Goal: Task Accomplishment & Management: Use online tool/utility

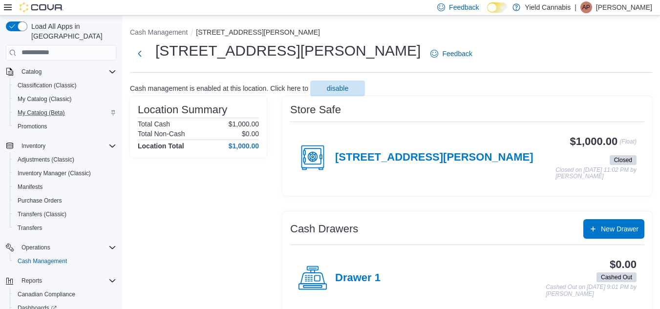
scroll to position [98, 0]
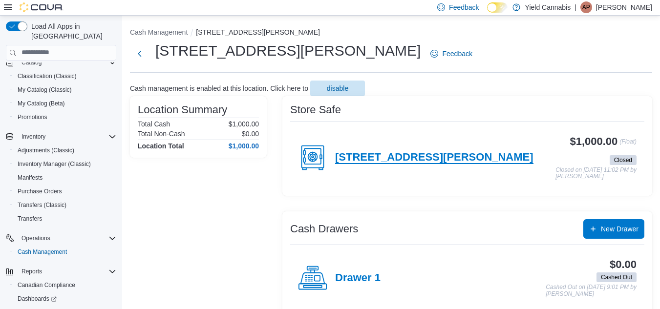
click at [361, 164] on h4 "[STREET_ADDRESS][PERSON_NAME]" at bounding box center [434, 157] width 198 height 13
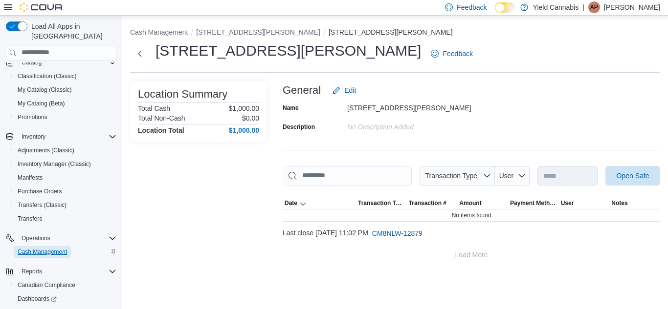
click at [46, 248] on span "Cash Management" at bounding box center [42, 252] width 49 height 8
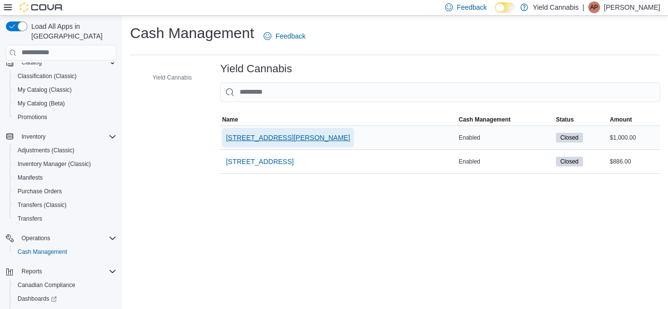
click at [256, 138] on span "[STREET_ADDRESS][PERSON_NAME]" at bounding box center [288, 138] width 124 height 10
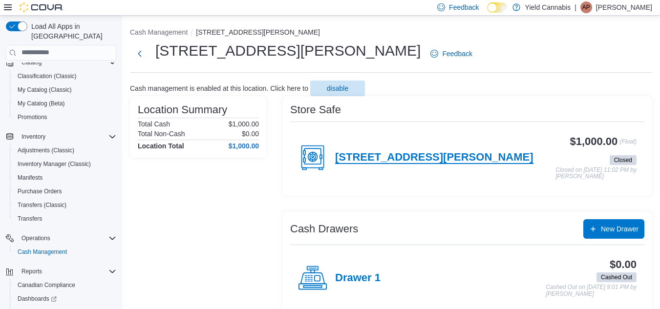
click at [344, 159] on h4 "[STREET_ADDRESS][PERSON_NAME]" at bounding box center [434, 157] width 198 height 13
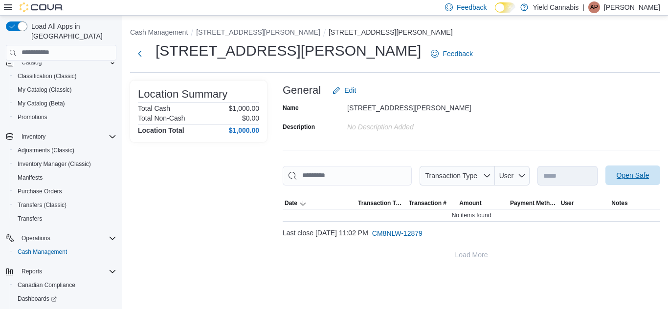
click at [626, 180] on span "Open Safe" at bounding box center [632, 176] width 33 height 10
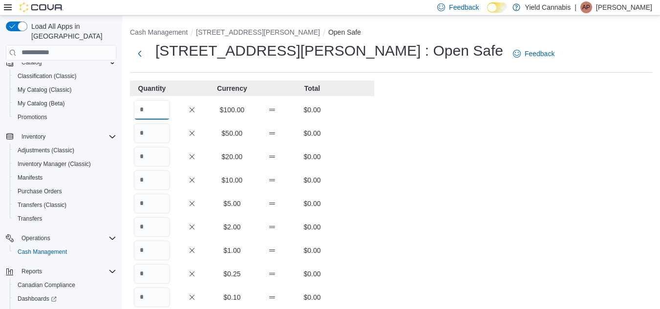
click at [162, 108] on input "Quantity" at bounding box center [152, 110] width 36 height 20
type input "**"
click at [397, 177] on div "Cash Management 1000 [PERSON_NAME] Dr. Open Safe [STREET_ADDRESS][PERSON_NAME] …" at bounding box center [391, 271] width 538 height 510
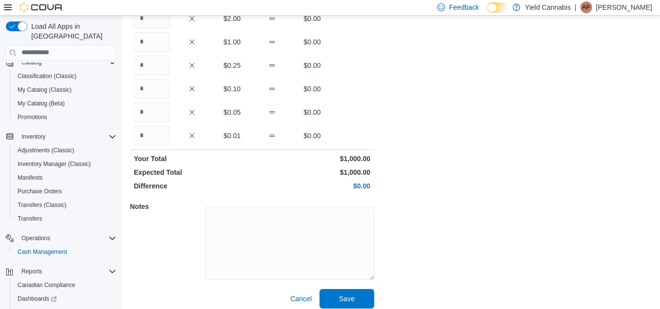
scroll to position [216, 0]
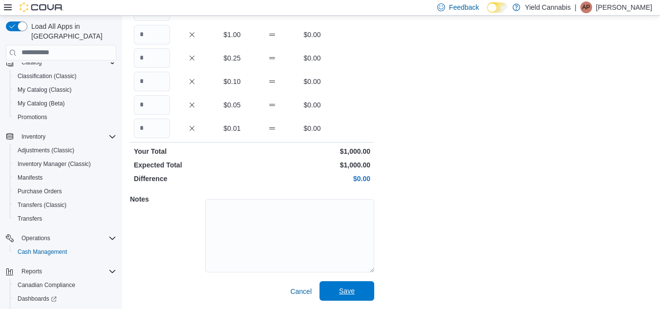
click at [345, 293] on span "Save" at bounding box center [347, 291] width 16 height 10
